Goal: Navigation & Orientation: Find specific page/section

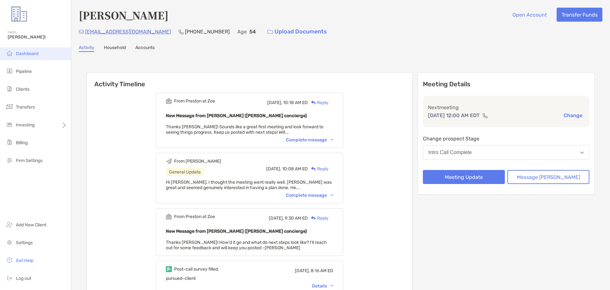
click at [39, 49] on li "Dashboard" at bounding box center [35, 53] width 71 height 13
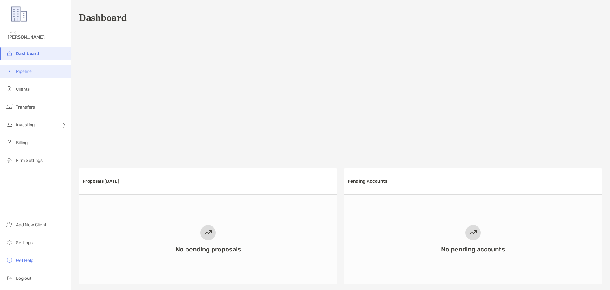
click at [44, 68] on li "Pipeline" at bounding box center [35, 71] width 71 height 13
click at [32, 70] on span "Pipeline" at bounding box center [24, 71] width 16 height 5
